Goal: Feedback & Contribution: Contribute content

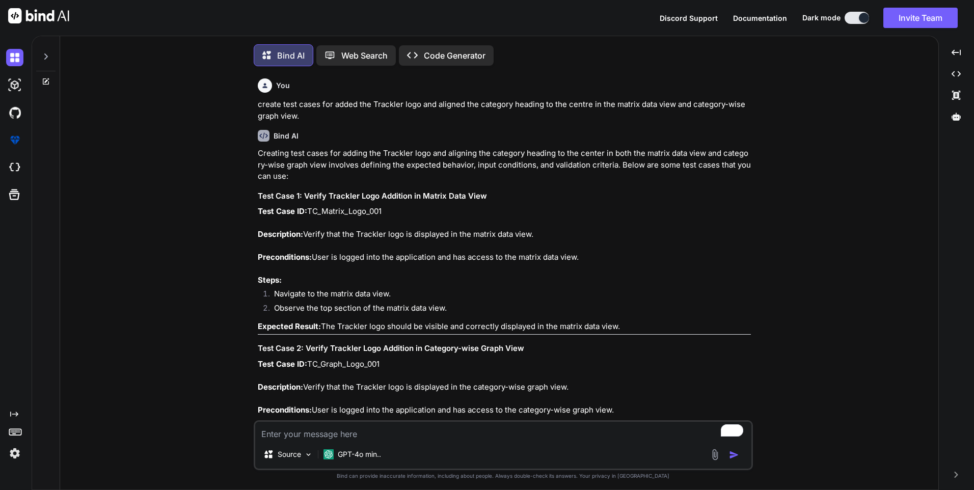
scroll to position [1171, 0]
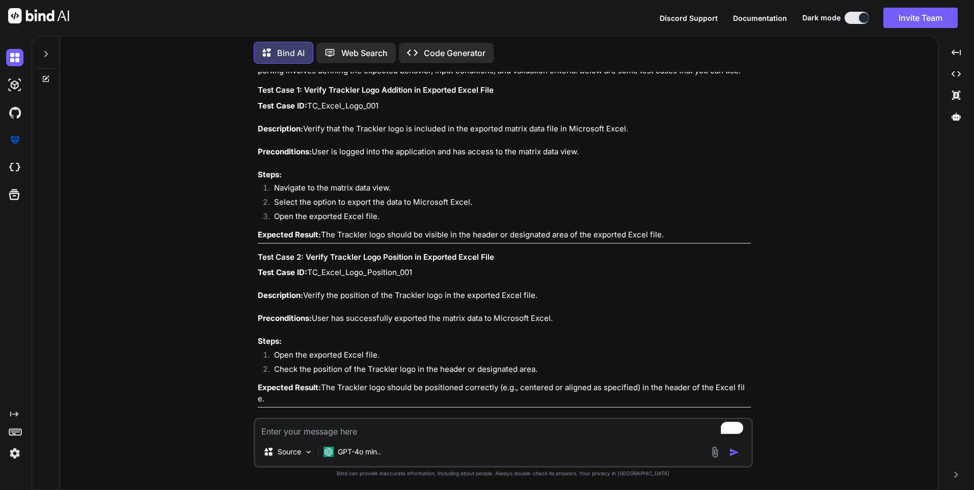
type textarea "c"
type textarea "x"
type textarea "cr"
type textarea "x"
type textarea "cre"
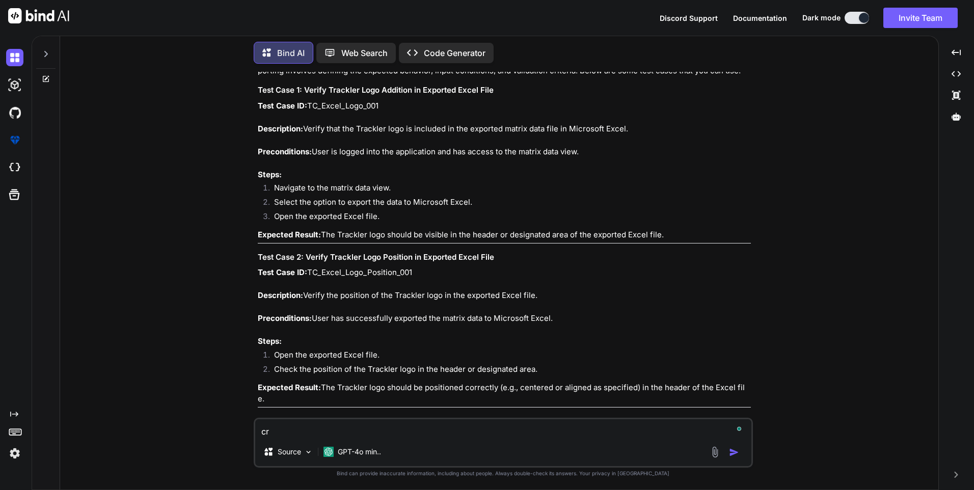
type textarea "x"
type textarea "crea"
type textarea "x"
type textarea "creat"
type textarea "x"
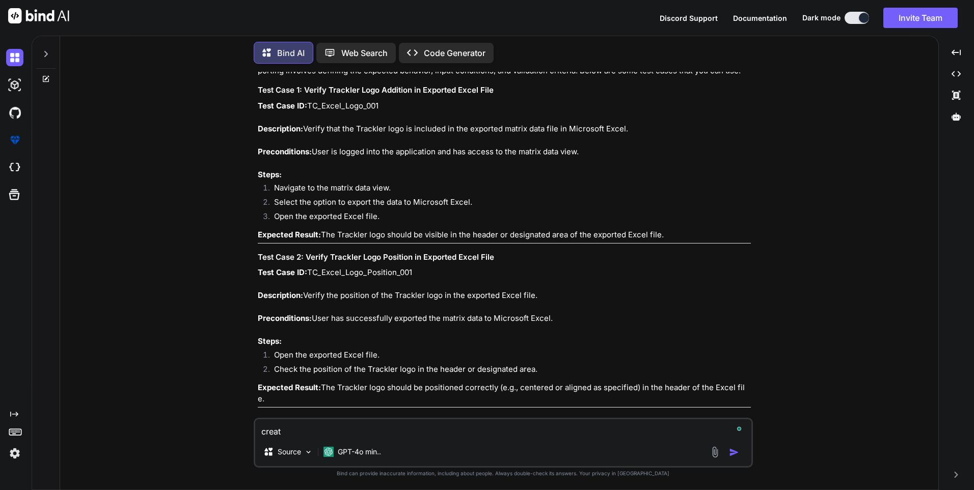
type textarea "create"
type textarea "x"
type textarea "created"
type textarea "x"
type textarea "created"
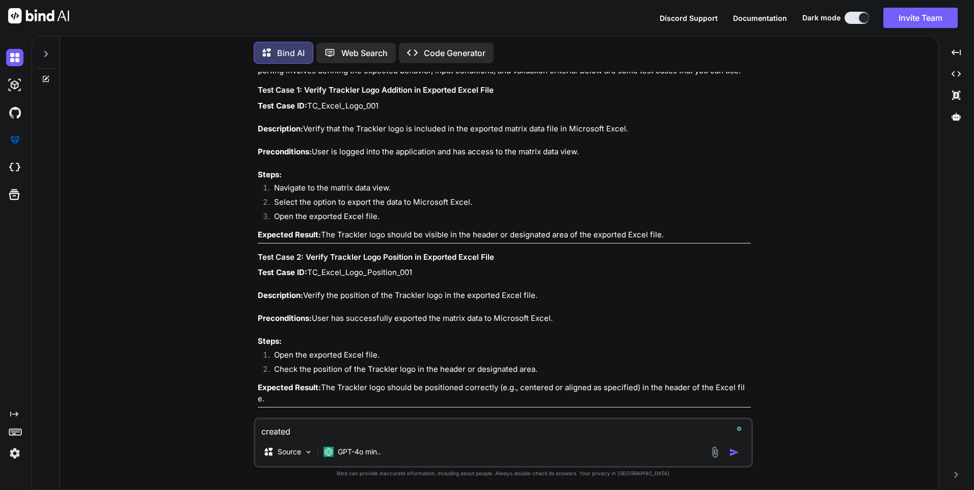
type textarea "x"
type textarea "created t"
type textarea "x"
type textarea "created te"
type textarea "x"
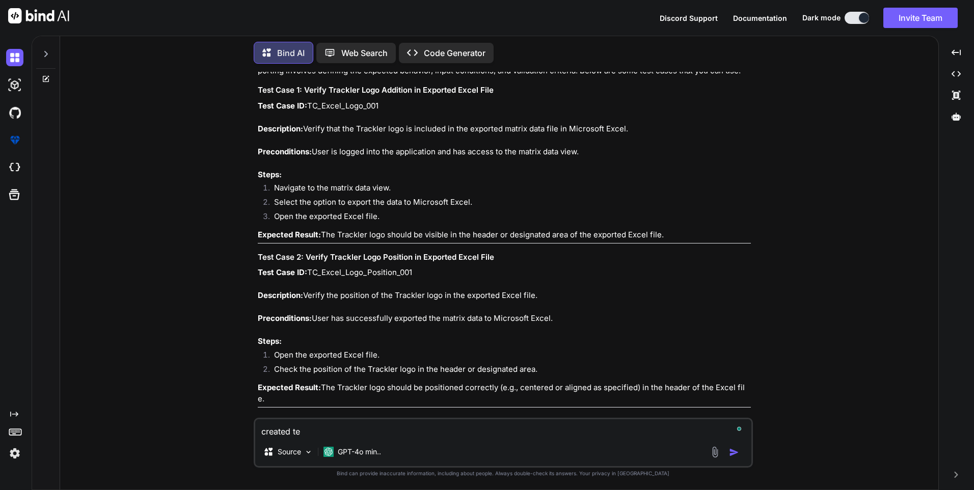
type textarea "created tes"
type textarea "x"
type textarea "created test"
type textarea "x"
type textarea "created test"
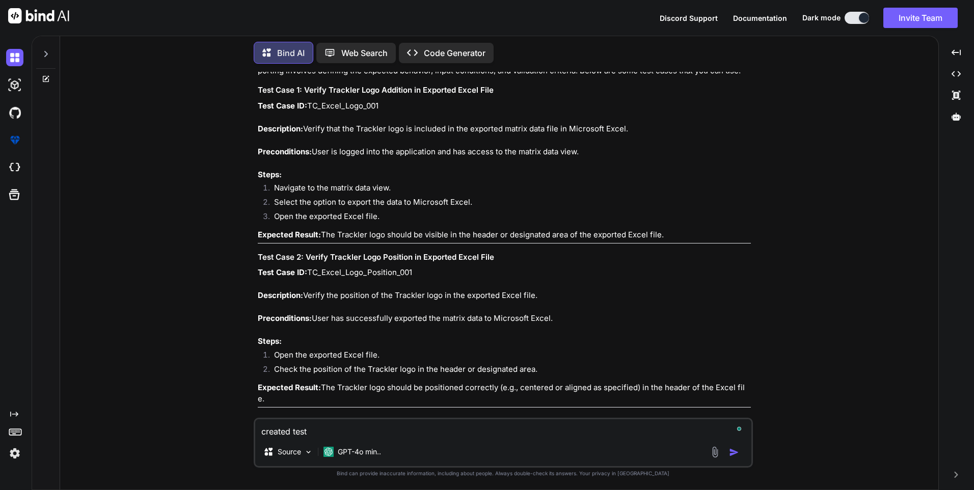
type textarea "x"
type textarea "created test c"
type textarea "x"
type textarea "created test ca"
type textarea "x"
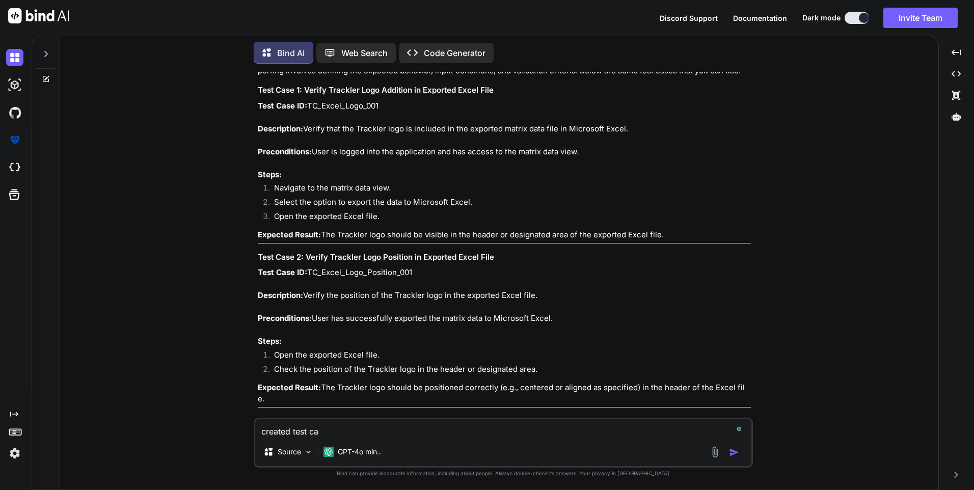
type textarea "created test cas"
type textarea "x"
type textarea "created test case"
type textarea "x"
type textarea "created test cases"
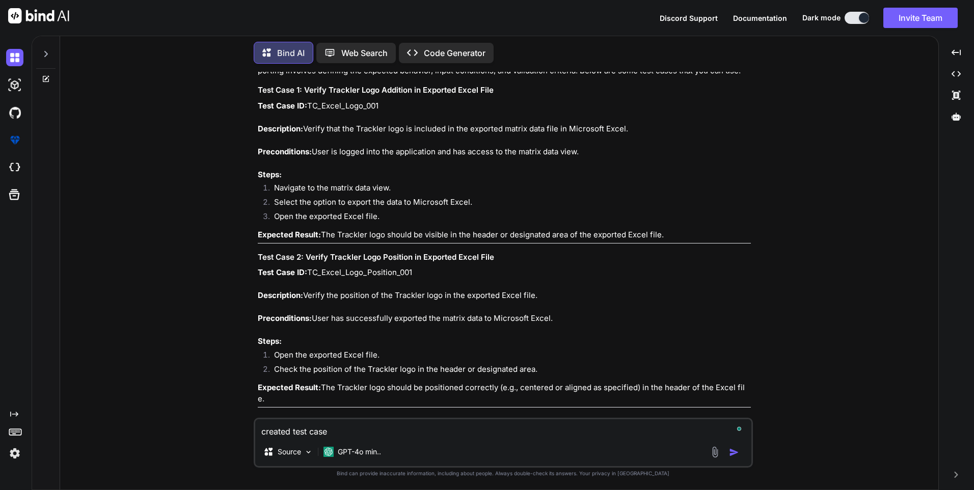
type textarea "x"
type textarea "created test cases"
type textarea "x"
type textarea "created test cases f"
type textarea "x"
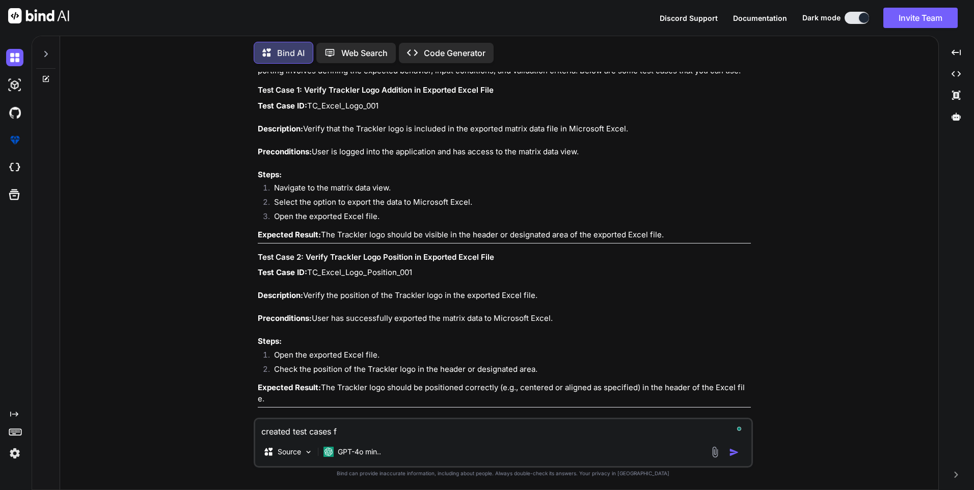
type textarea "created test cases fo"
type textarea "x"
type textarea "created test cases for"
type textarea "x"
type textarea "created test cases for"
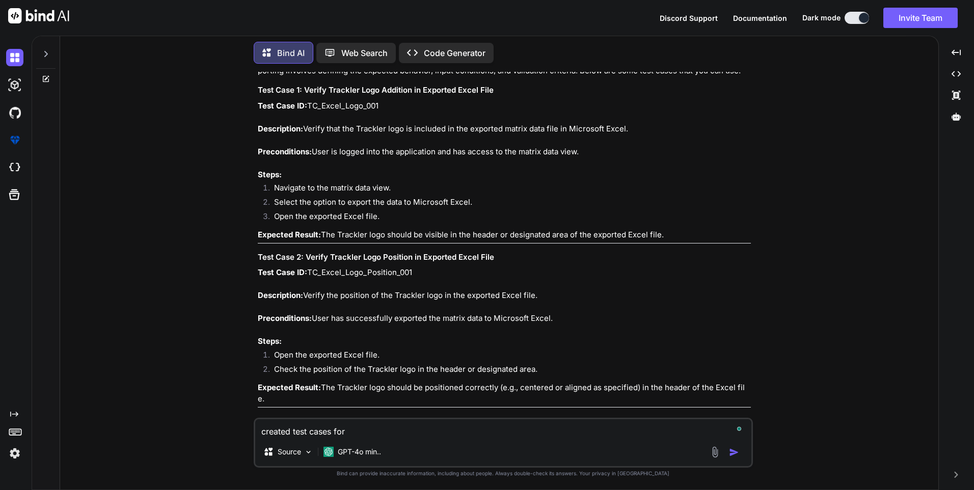
type textarea "x"
type textarea "created test cases for • Updated the standard deviation calculation period from…"
type textarea "x"
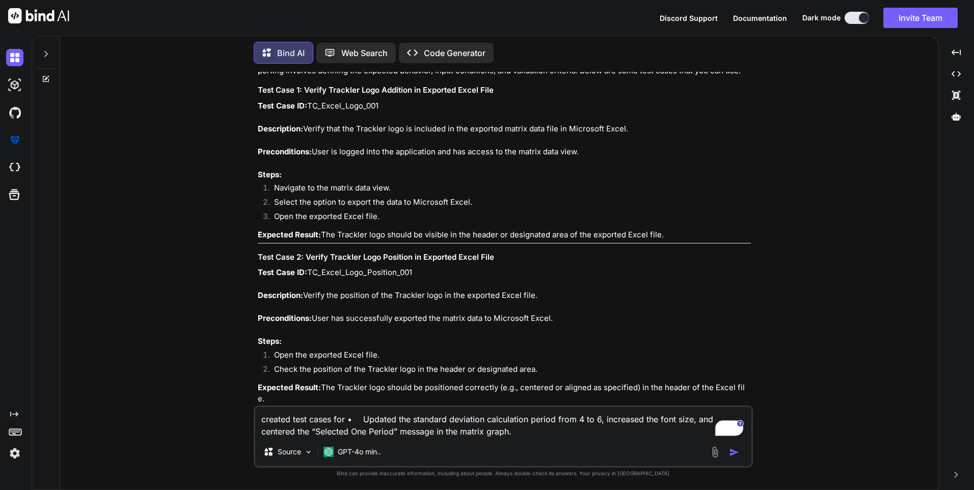
click at [367, 419] on textarea "created test cases for • Updated the standard deviation calculation period from…" at bounding box center [503, 422] width 496 height 31
type textarea "created test cases for • pdated the standard deviation calculation period from …"
type textarea "x"
type textarea "created test cases for •pdated the standard deviation calculation period from 4…"
type textarea "x"
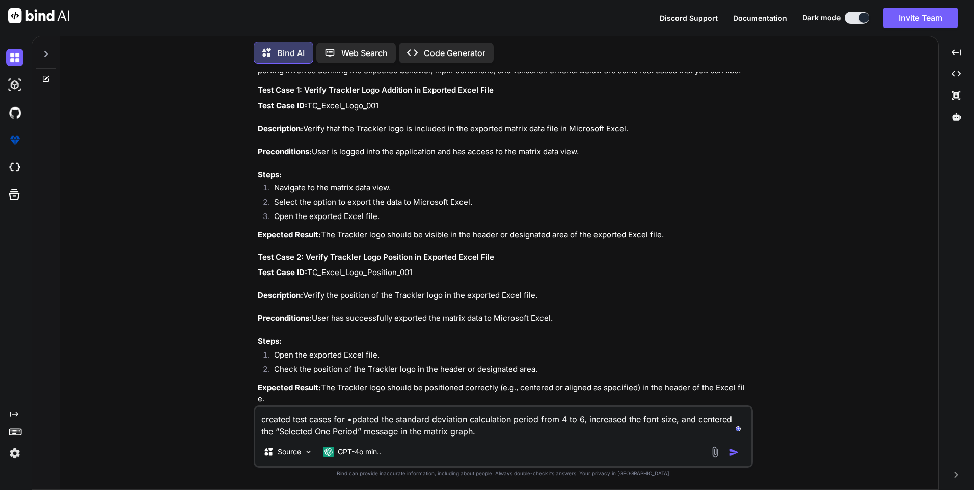
type textarea "created test cases for pdated the standard deviation calculation period from 4 …"
type textarea "x"
type textarea "created test cases for updated the standard deviation calculation period from 4…"
type textarea "x"
click at [476, 433] on textarea "created test cases for updated the standard deviation calculation period from 4…" at bounding box center [503, 422] width 496 height 31
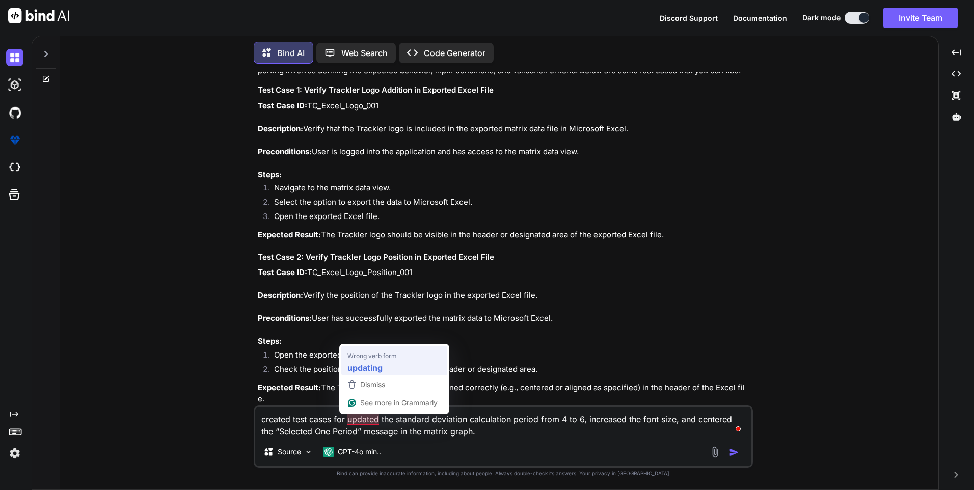
type textarea "created test cases for updating the standard deviation calculation period from …"
type textarea "x"
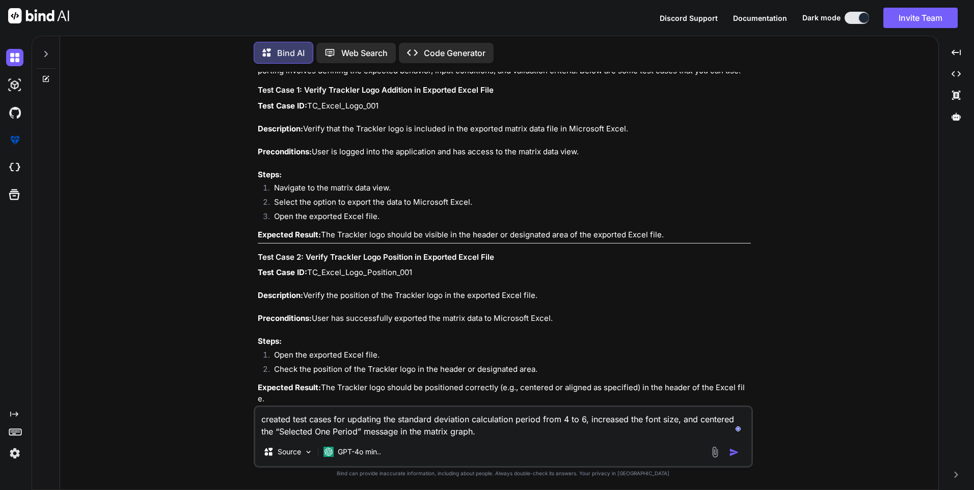
type textarea "created test cases for updating the standard deviation calculation period from …"
click at [733, 453] on img "button" at bounding box center [734, 452] width 10 height 10
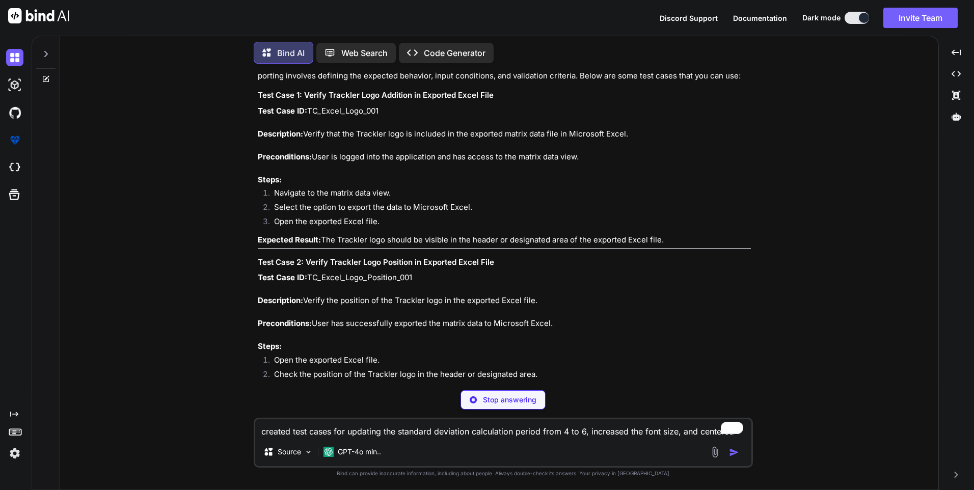
scroll to position [1149, 0]
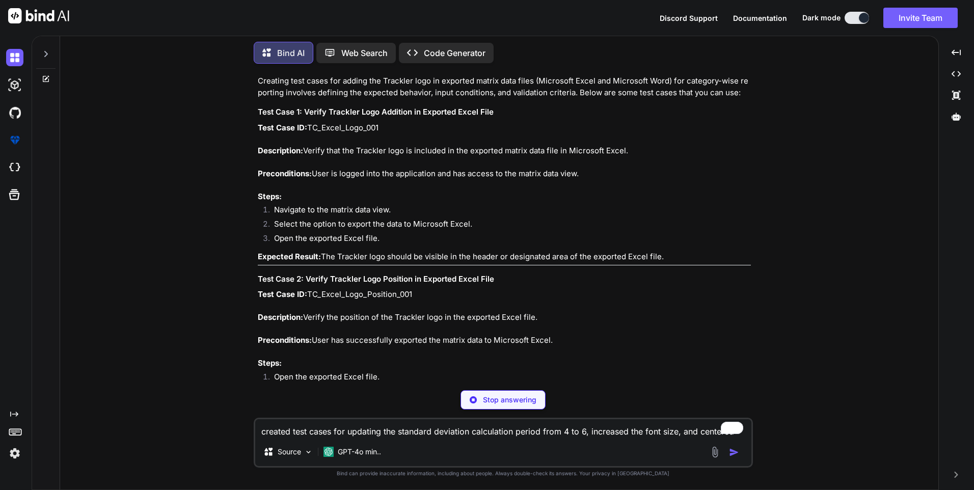
type textarea "x"
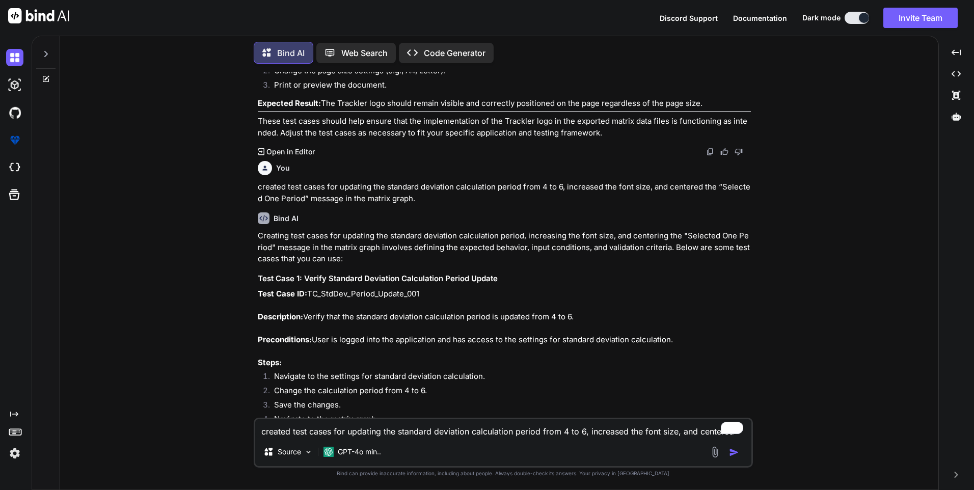
scroll to position [2168, 0]
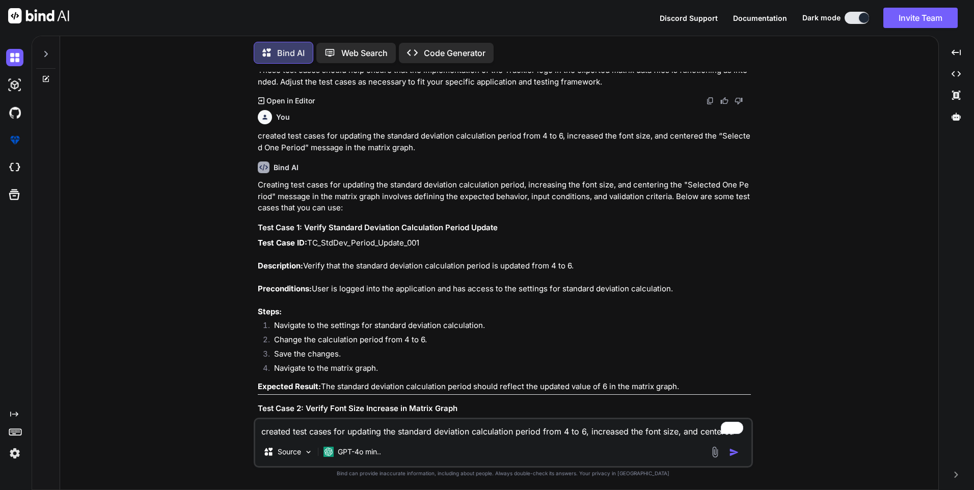
drag, startPoint x: 305, startPoint y: 254, endPoint x: 608, endPoint y: 258, distance: 303.0
click at [608, 258] on p "Test Case ID: TC_StdDev_Period_Update_001 Description: Verify that the standard…" at bounding box center [504, 277] width 493 height 80
copy p "Verify that the standard deviation calculation period is updated from 4 to 6."
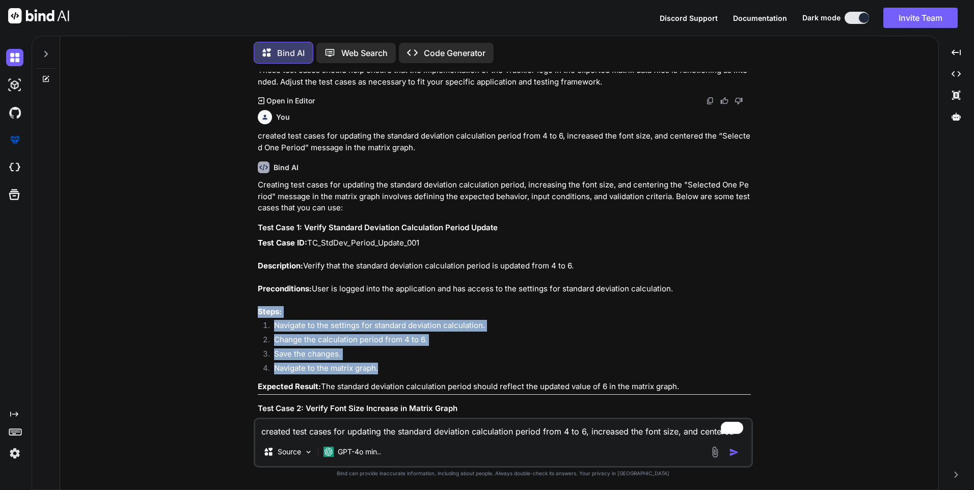
drag, startPoint x: 379, startPoint y: 356, endPoint x: 256, endPoint y: 305, distance: 133.7
click at [256, 305] on div "You create test cases for added the Trackler logo and aligned the category head…" at bounding box center [504, 245] width 497 height 346
click at [364, 348] on li "Save the changes." at bounding box center [508, 355] width 485 height 14
drag, startPoint x: 381, startPoint y: 358, endPoint x: 278, endPoint y: 318, distance: 111.2
click at [278, 320] on ol "Navigate to the settings for standard deviation calculation. Change the calcula…" at bounding box center [504, 348] width 493 height 57
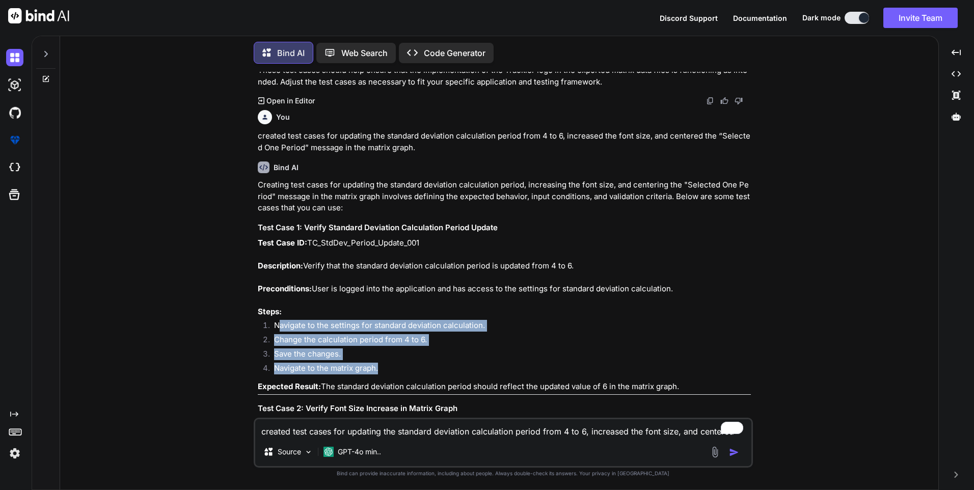
click at [278, 320] on li "Navigate to the settings for standard deviation calculation." at bounding box center [508, 327] width 485 height 14
drag, startPoint x: 273, startPoint y: 312, endPoint x: 415, endPoint y: 364, distance: 150.3
click at [415, 364] on ol "Navigate to the settings for standard deviation calculation. Change the calcula…" at bounding box center [504, 348] width 493 height 57
copy ol "Navigate to the settings for standard deviation calculation. Change the calcula…"
drag, startPoint x: 325, startPoint y: 373, endPoint x: 697, endPoint y: 378, distance: 372.3
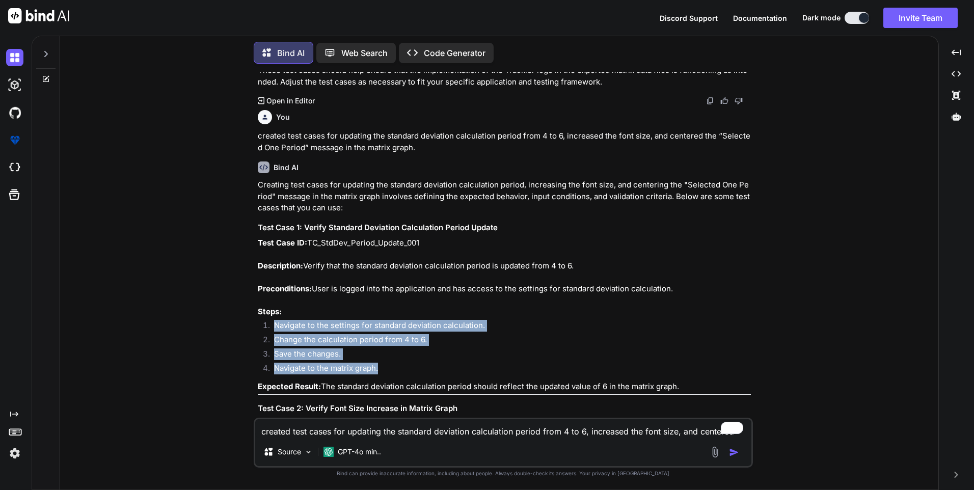
click at [697, 381] on p "Expected Result: The standard deviation calculation period should reflect the u…" at bounding box center [504, 387] width 493 height 12
copy p "The standard deviation calculation period should reflect the updated value of 6…"
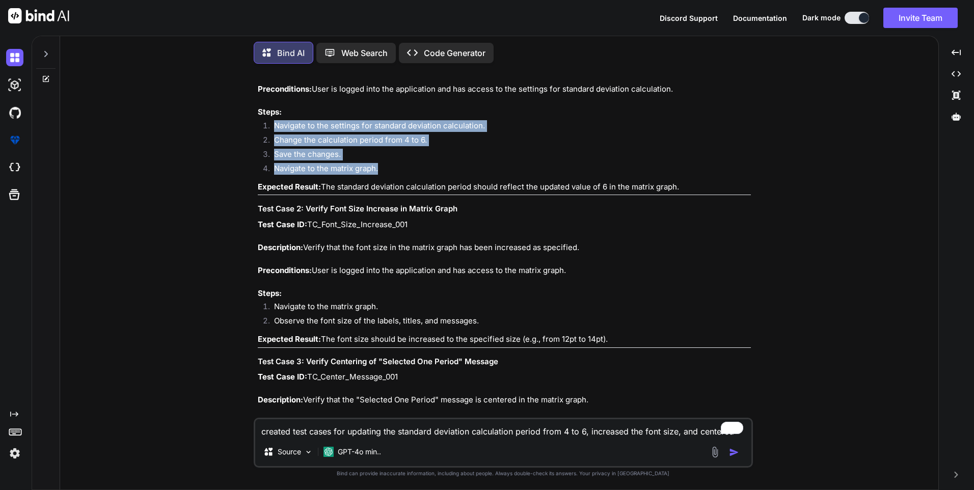
scroll to position [2372, 0]
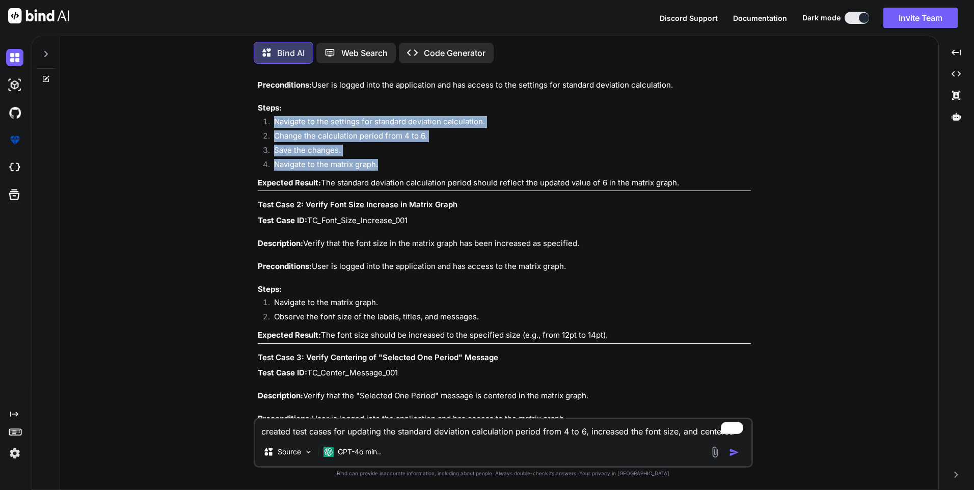
drag, startPoint x: 307, startPoint y: 231, endPoint x: 591, endPoint y: 230, distance: 284.2
click at [591, 230] on p "Test Case ID: TC_Font_Size_Increase_001 Description: Verify that the font size …" at bounding box center [504, 255] width 493 height 80
copy p "Verify that the font size in the matrix graph has been increased as specified."
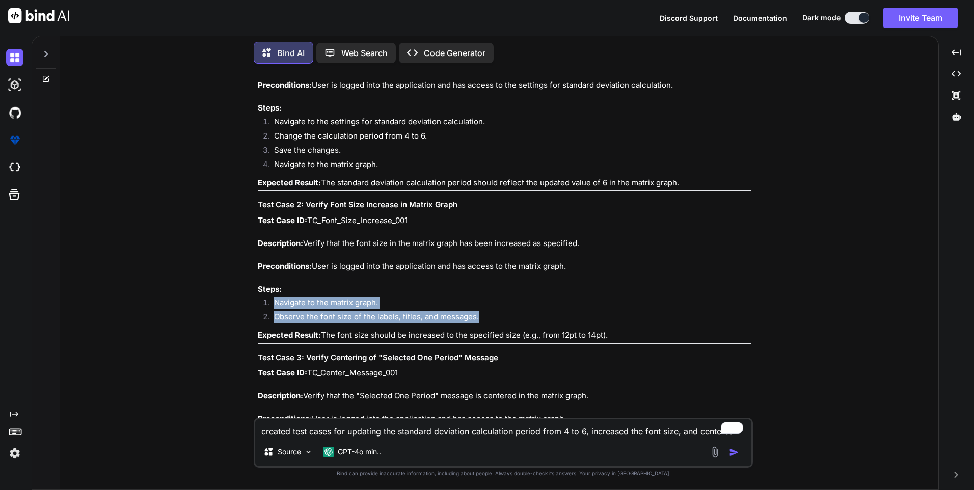
drag, startPoint x: 478, startPoint y: 307, endPoint x: 276, endPoint y: 294, distance: 202.6
click at [276, 297] on ol "Navigate to the matrix graph. Observe the font size of the labels, titles, and …" at bounding box center [504, 311] width 493 height 29
copy ol "Navigate to the matrix graph. Observe the font size of the labels, titles, and …"
drag, startPoint x: 324, startPoint y: 322, endPoint x: 616, endPoint y: 324, distance: 291.8
click at [616, 329] on p "Expected Result: The font size should be increased to the specified size (e.g.,…" at bounding box center [504, 335] width 493 height 12
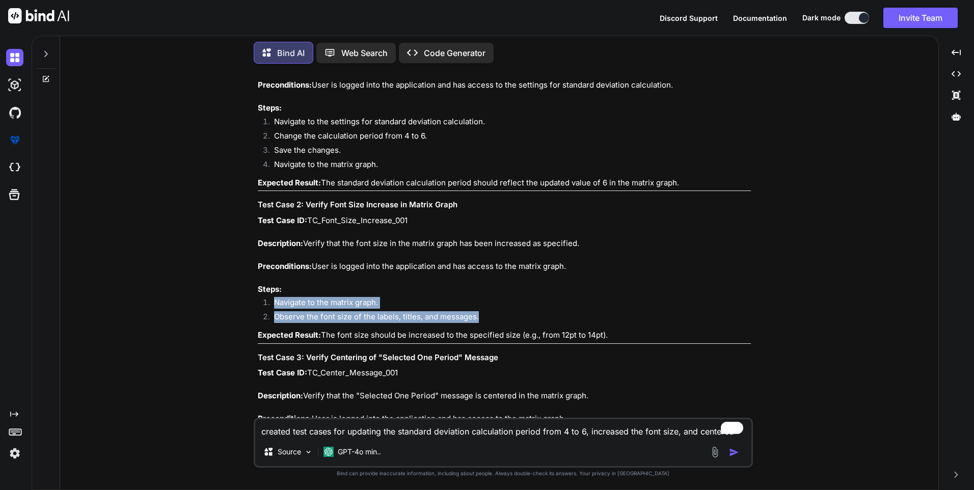
copy p "The font size should be increased to the specified size (e.g., from 12pt to 14p…"
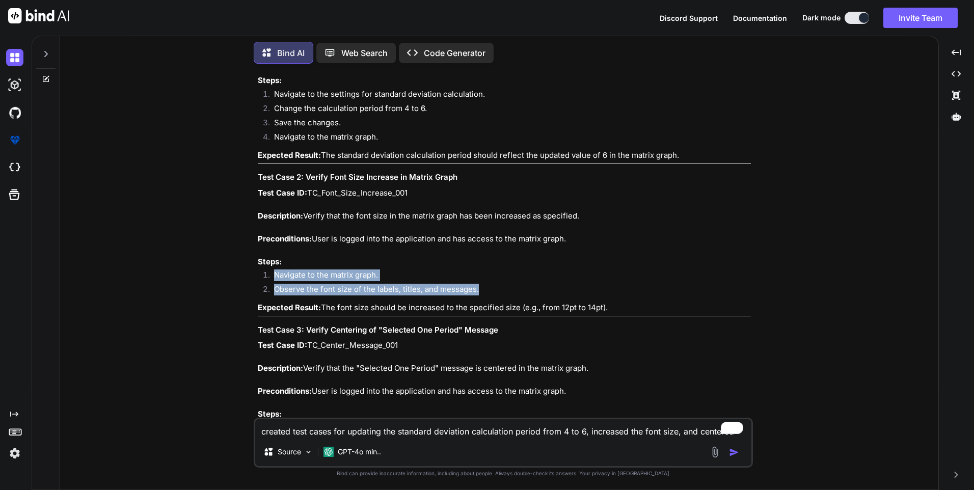
scroll to position [2423, 0]
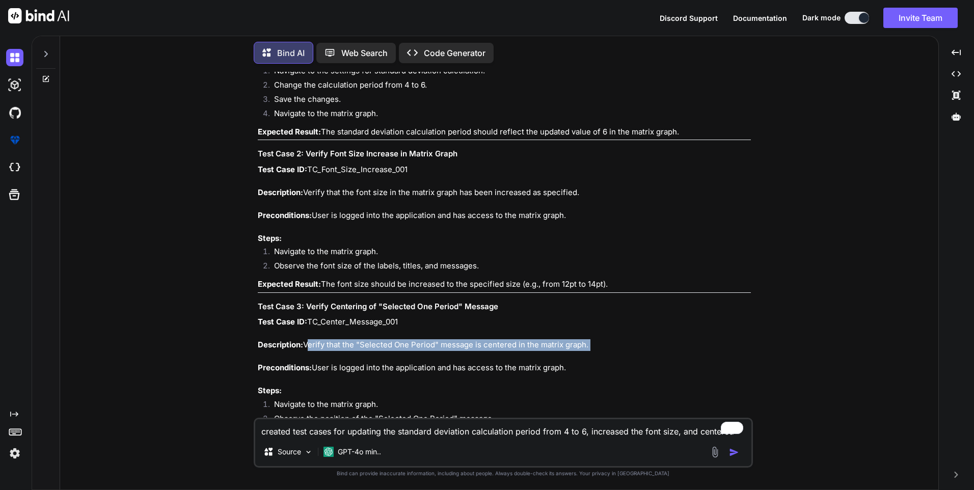
drag, startPoint x: 305, startPoint y: 331, endPoint x: 627, endPoint y: 340, distance: 322.5
click at [627, 340] on p "Test Case ID: TC_Center_Message_001 Description: Verify that the "Selected One …" at bounding box center [504, 356] width 493 height 80
copy p "Verify that the "Selected One Period" message is centered in the matrix graph."
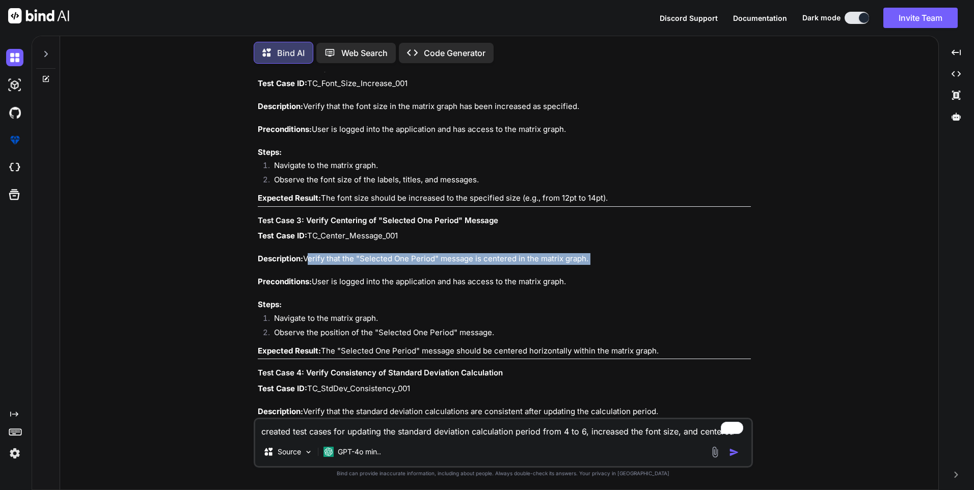
scroll to position [2524, 0]
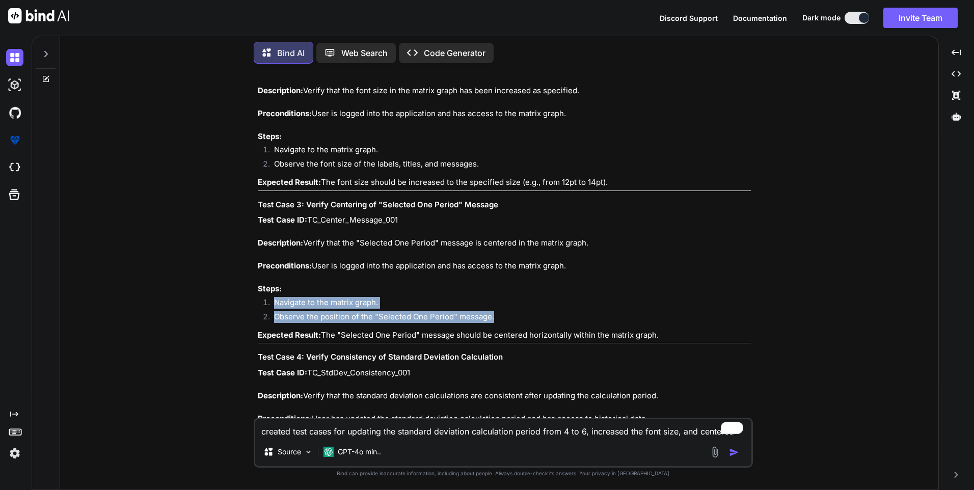
drag, startPoint x: 497, startPoint y: 303, endPoint x: 274, endPoint y: 293, distance: 223.3
click at [274, 297] on ol "Navigate to the matrix graph. Observe the position of the "Selected One Period"…" at bounding box center [504, 311] width 493 height 29
copy ol "Navigate to the matrix graph. Observe the position of the "Selected One Period"…"
drag, startPoint x: 324, startPoint y: 322, endPoint x: 684, endPoint y: 323, distance: 360.6
click at [684, 329] on p "Expected Result: The "Selected One Period" message should be centered horizonta…" at bounding box center [504, 335] width 493 height 12
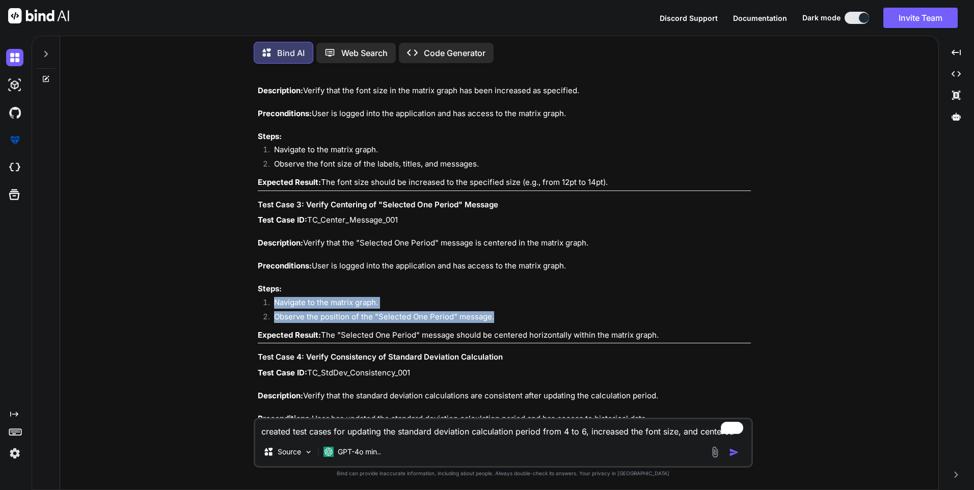
copy p "The "Selected One Period" message should be centered horizontally within the ma…"
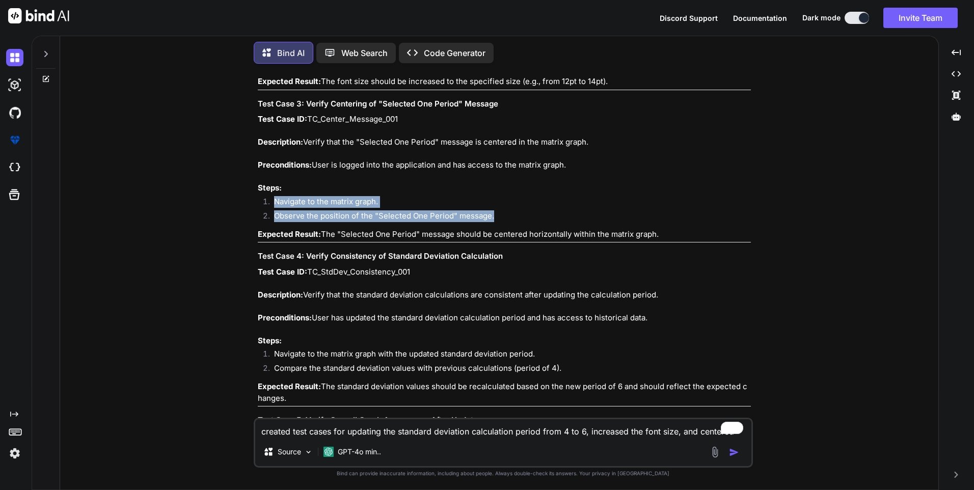
scroll to position [2626, 0]
drag, startPoint x: 307, startPoint y: 280, endPoint x: 692, endPoint y: 282, distance: 385.5
click at [692, 282] on p "Test Case ID: TC_StdDev_Consistency_001 Description: Verify that the standard d…" at bounding box center [504, 305] width 493 height 80
copy p "Verify that the standard deviation calculations are consistent after updating t…"
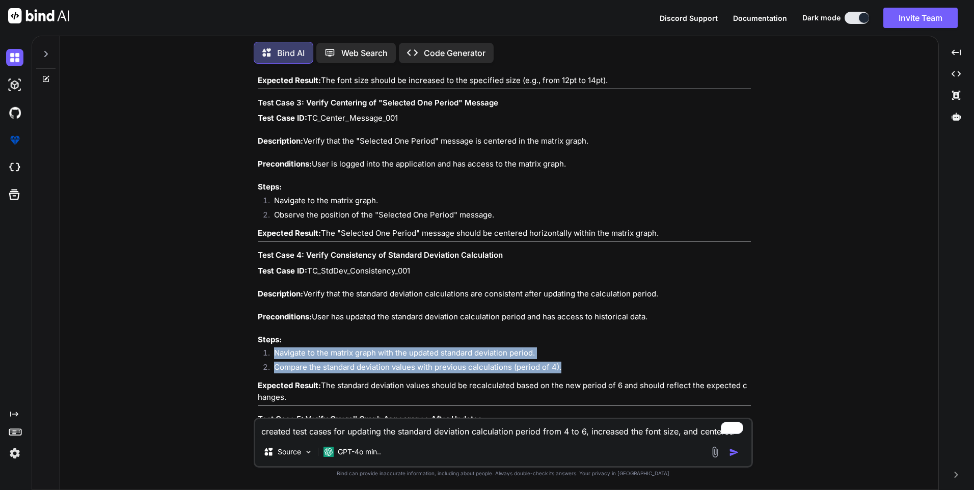
drag, startPoint x: 564, startPoint y: 355, endPoint x: 255, endPoint y: 342, distance: 309.9
click at [255, 342] on div "You create test cases for added the Trackler logo and aligned the category head…" at bounding box center [503, 281] width 499 height 418
drag, startPoint x: 323, startPoint y: 373, endPoint x: 338, endPoint y: 380, distance: 15.7
click at [338, 380] on p "Expected Result: The standard deviation values should be recalculated based on …" at bounding box center [504, 391] width 493 height 23
